Goal: Check status

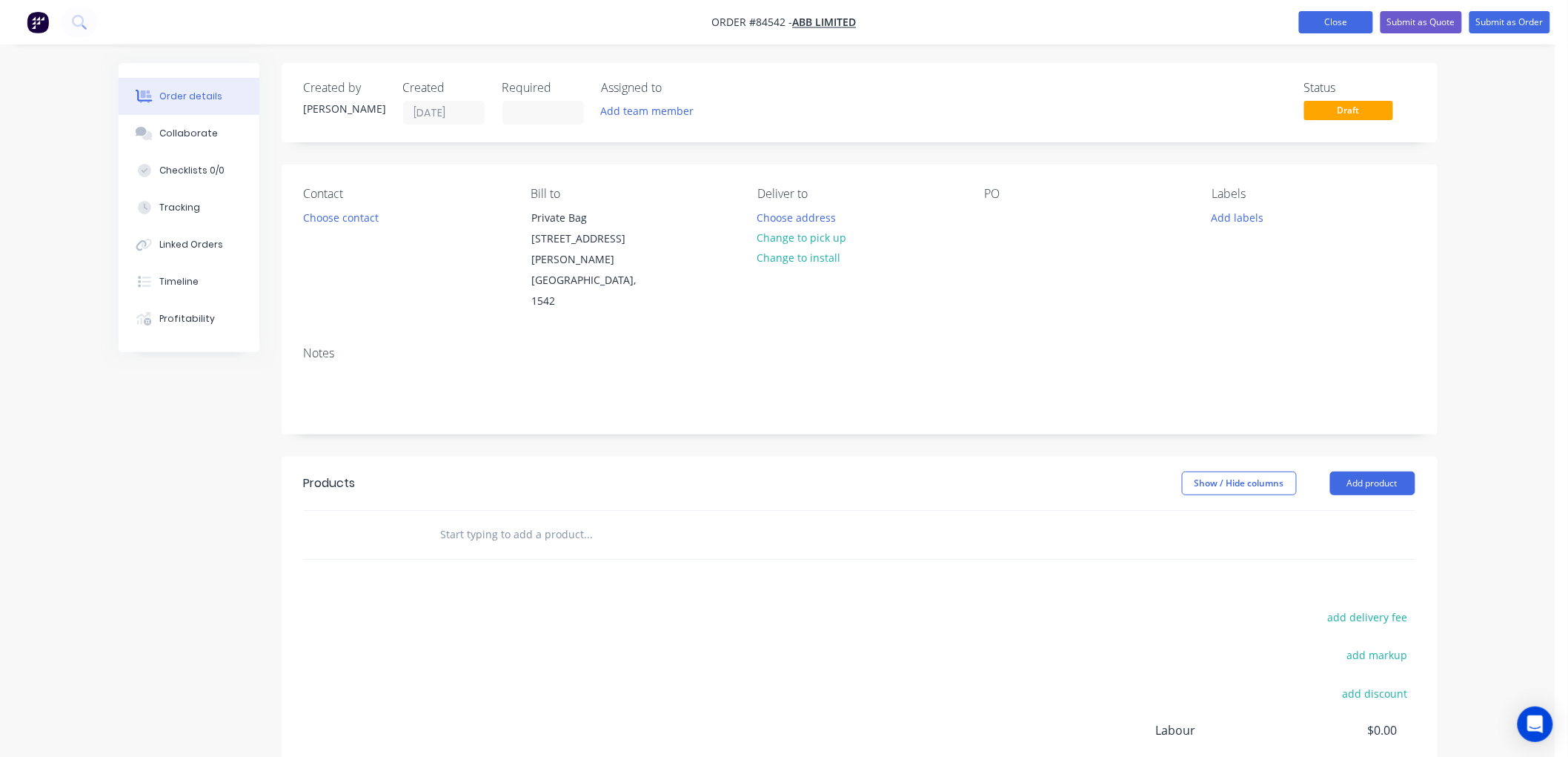
click at [1324, 23] on button "Close" at bounding box center [1335, 22] width 74 height 22
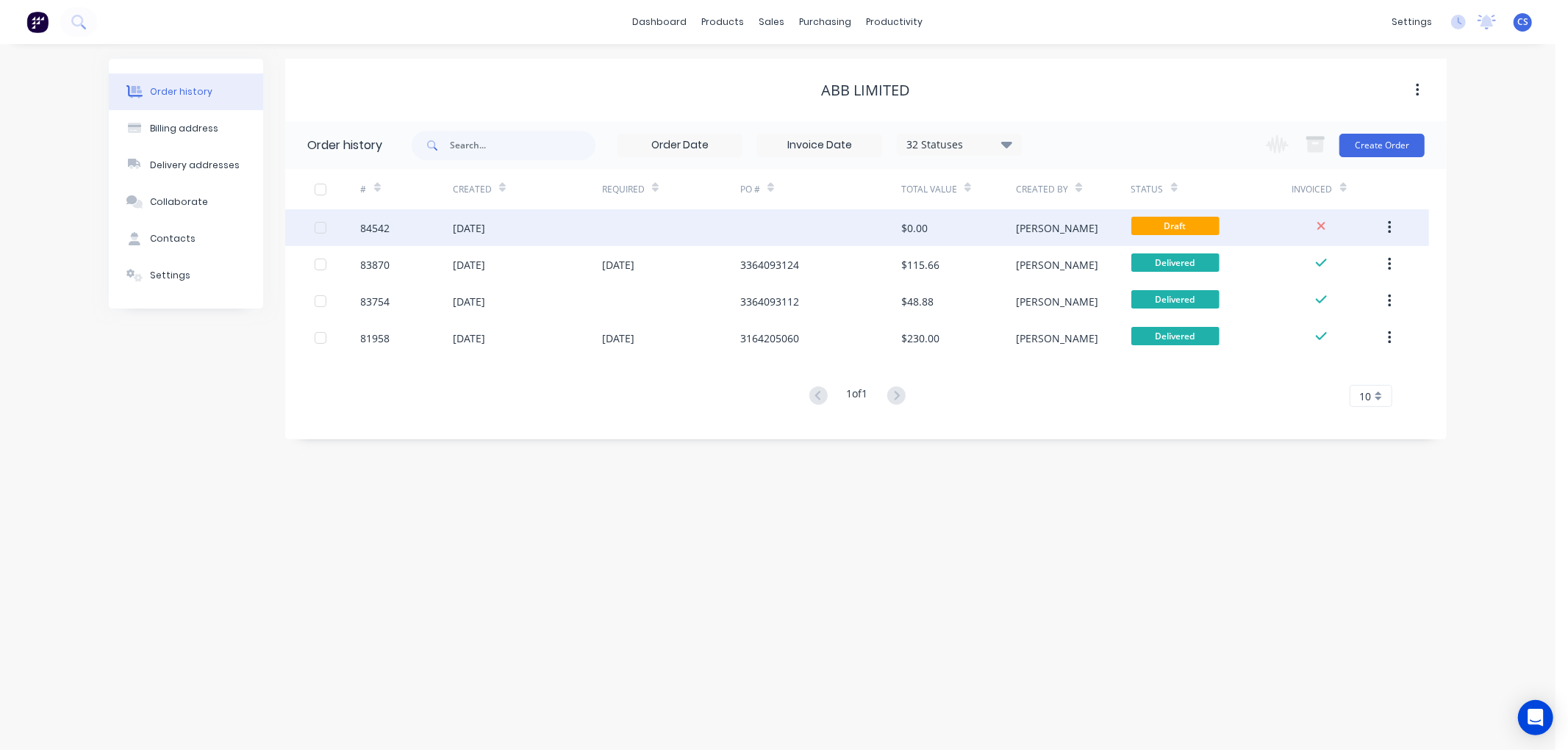
click at [764, 229] on div at bounding box center [821, 227] width 161 height 37
